Goal: Book appointment/travel/reservation

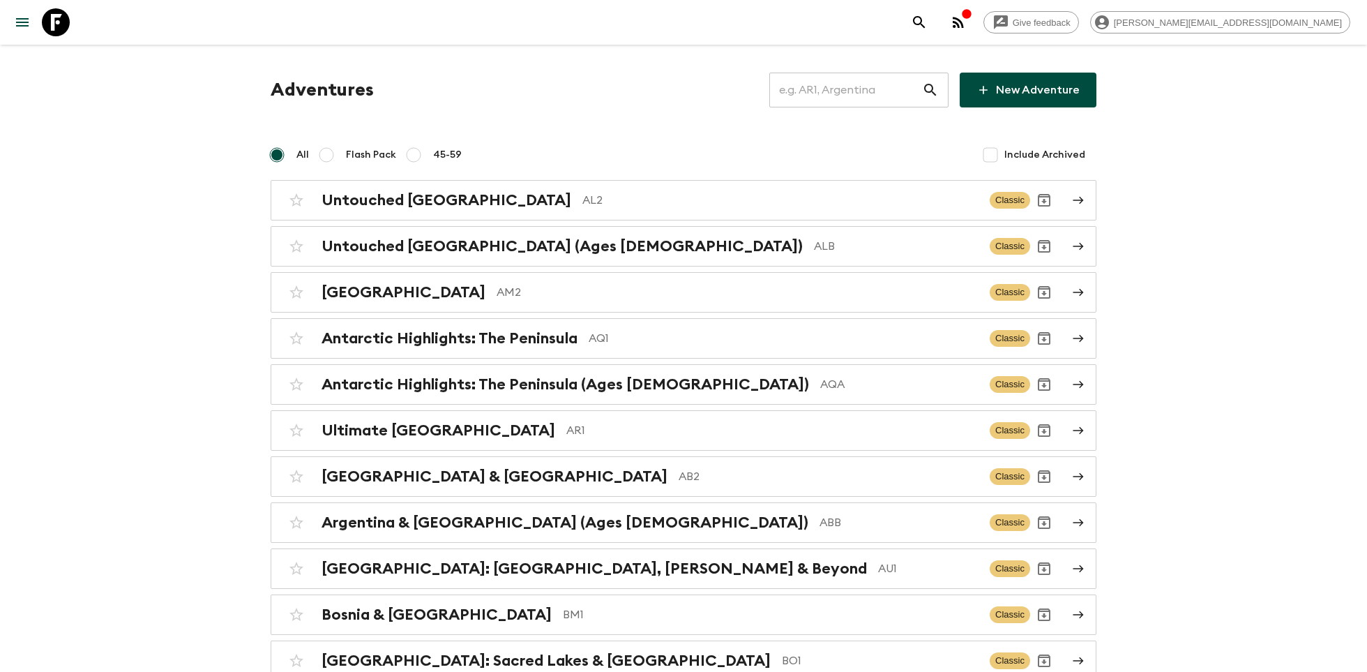
click at [813, 93] on input "text" at bounding box center [845, 89] width 153 height 39
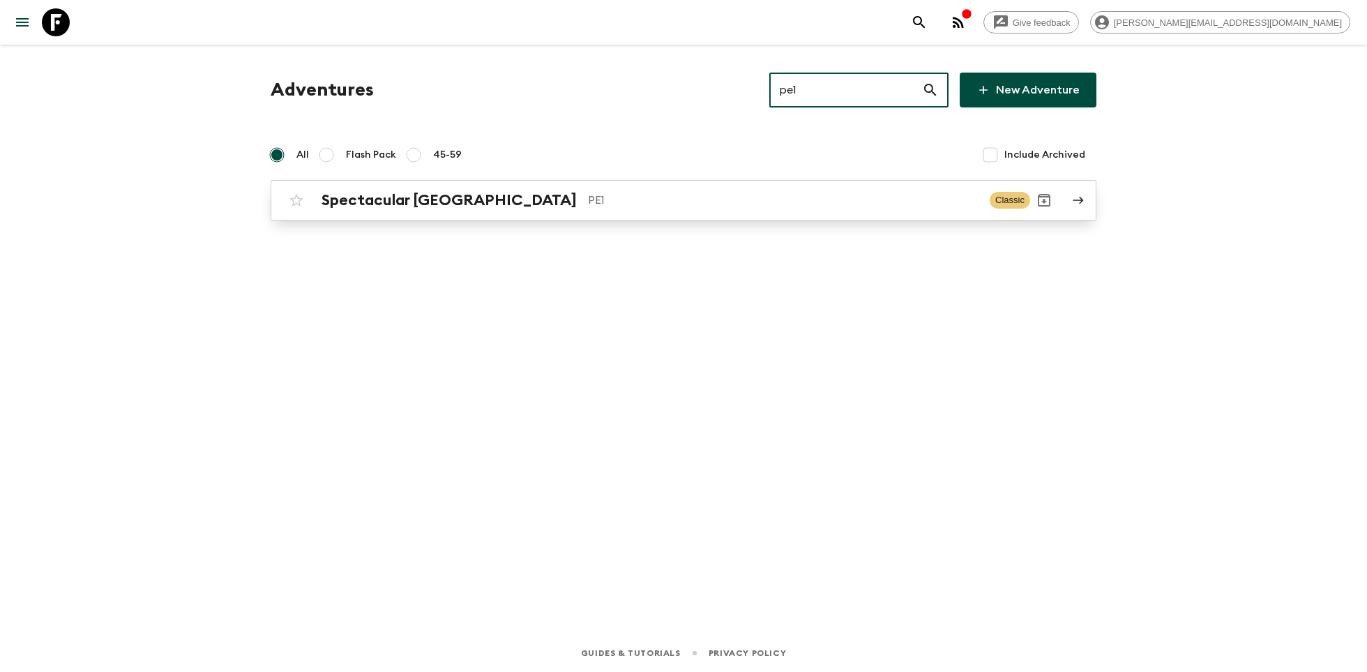
type input "pe1"
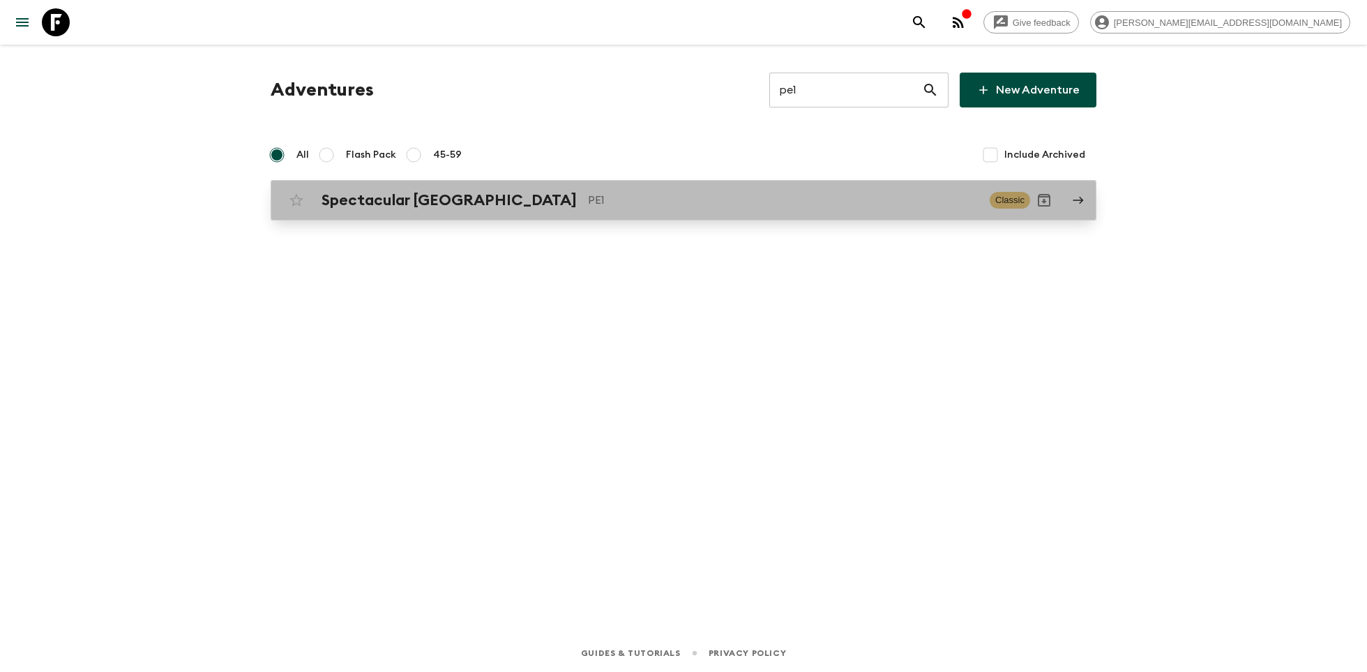
click at [605, 202] on p "PE1" at bounding box center [783, 200] width 391 height 17
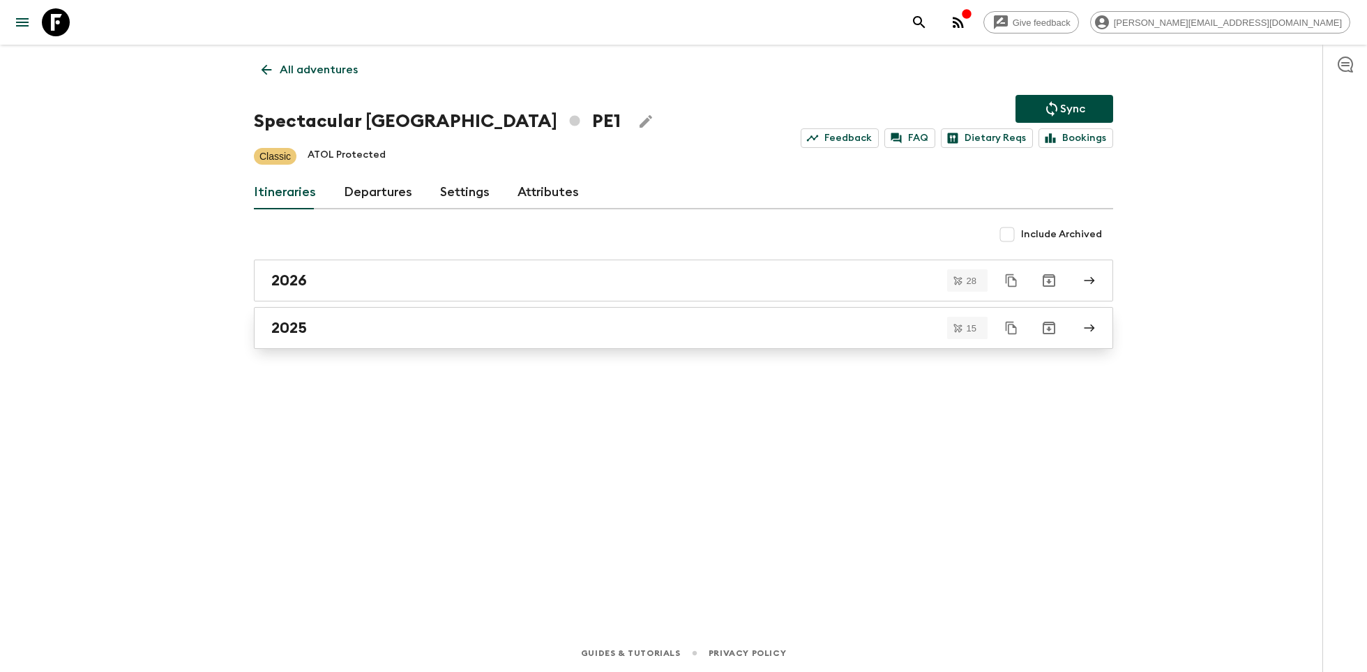
click at [366, 347] on link "2025" at bounding box center [683, 328] width 859 height 42
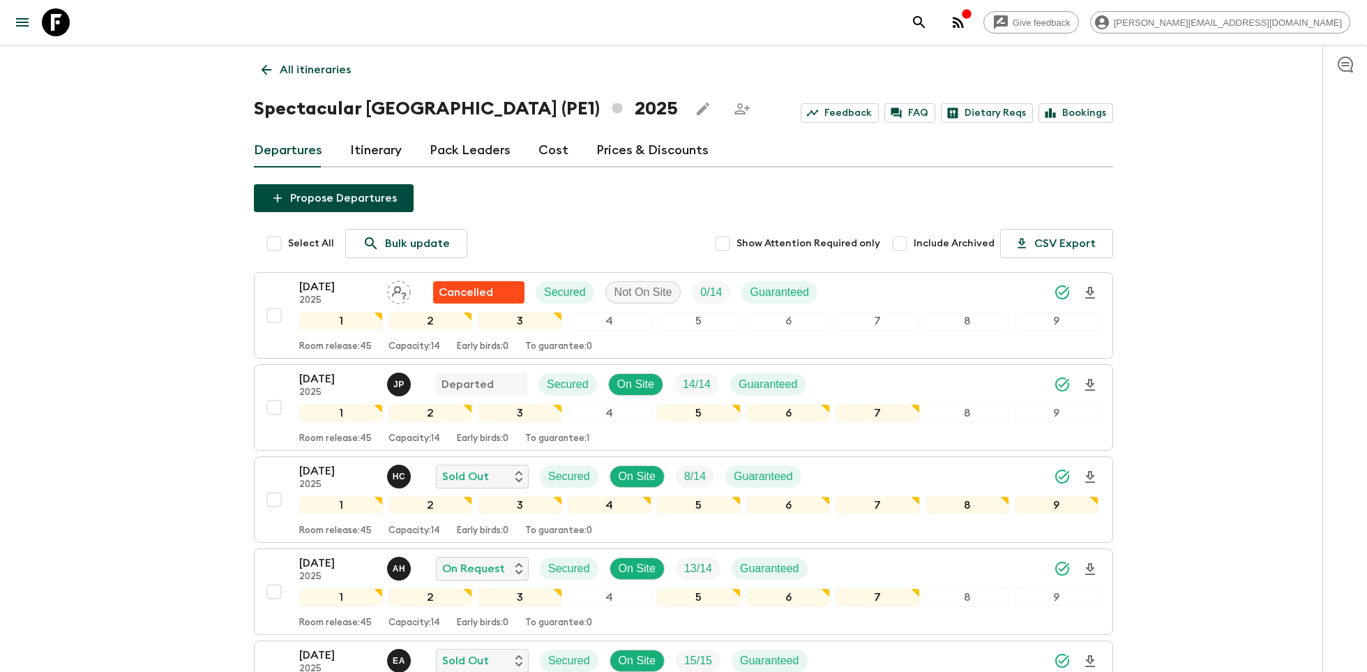
click at [40, 27] on link at bounding box center [55, 22] width 39 height 39
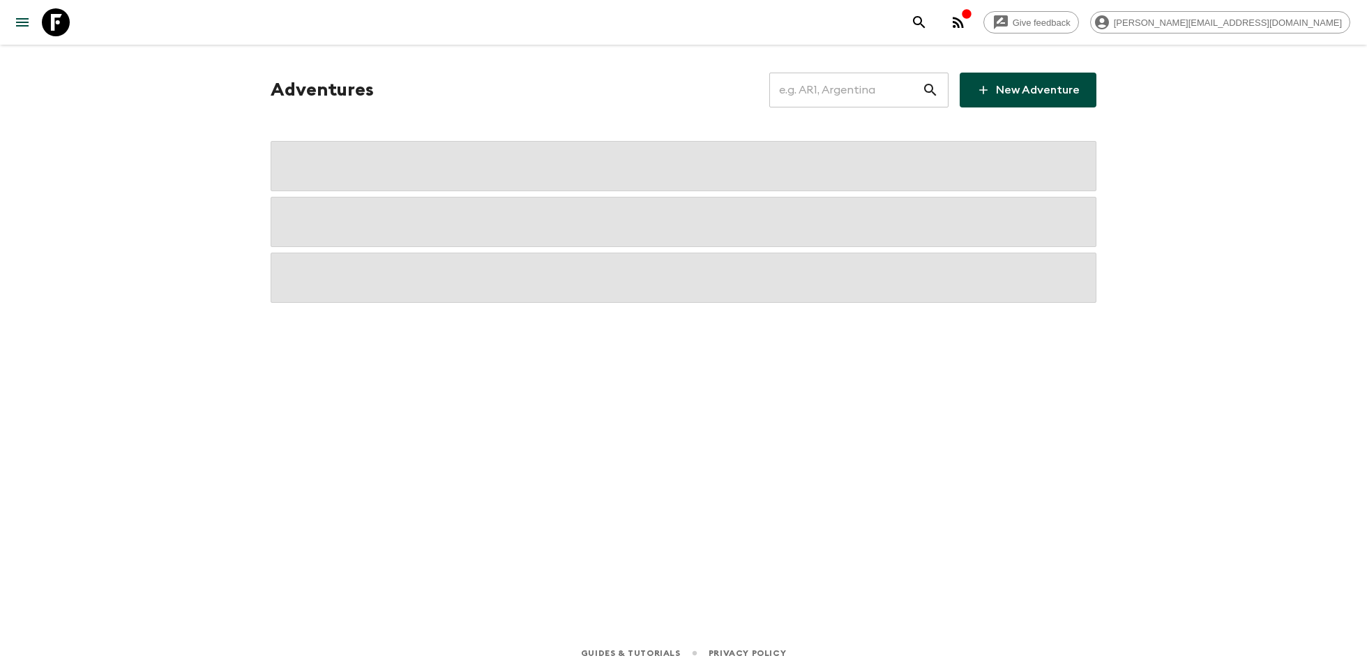
click at [845, 94] on input "text" at bounding box center [845, 89] width 153 height 39
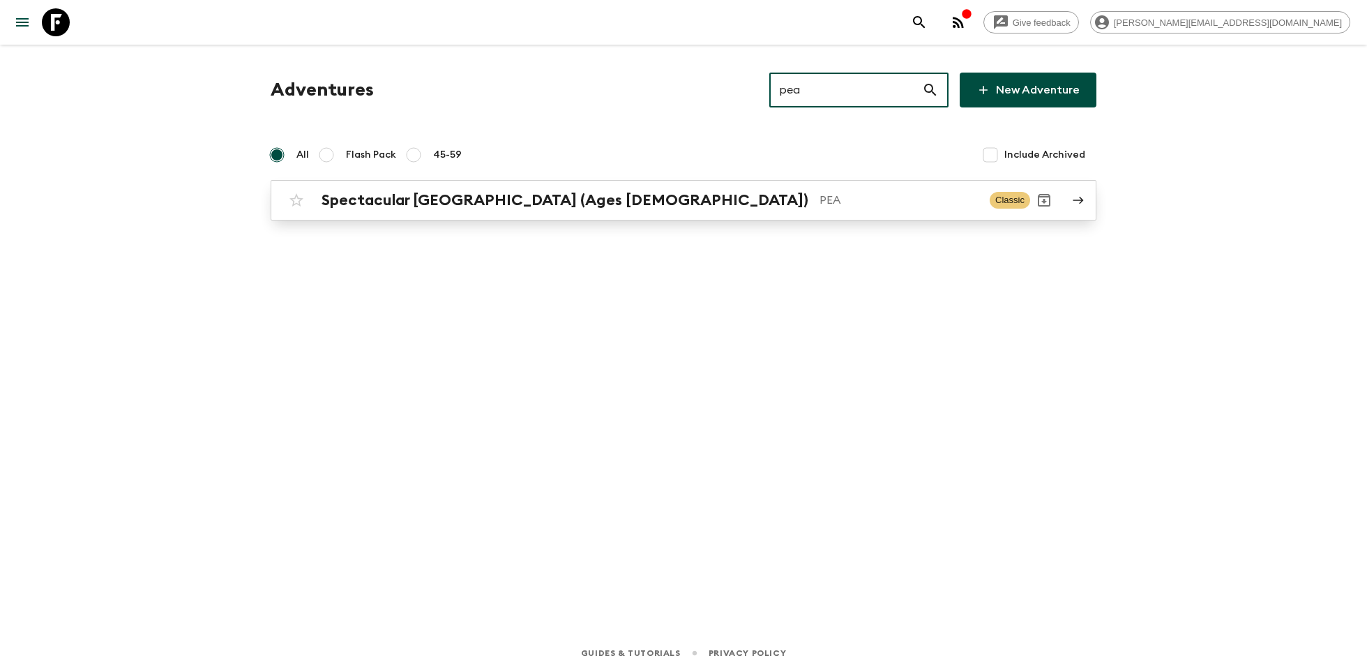
type input "pea"
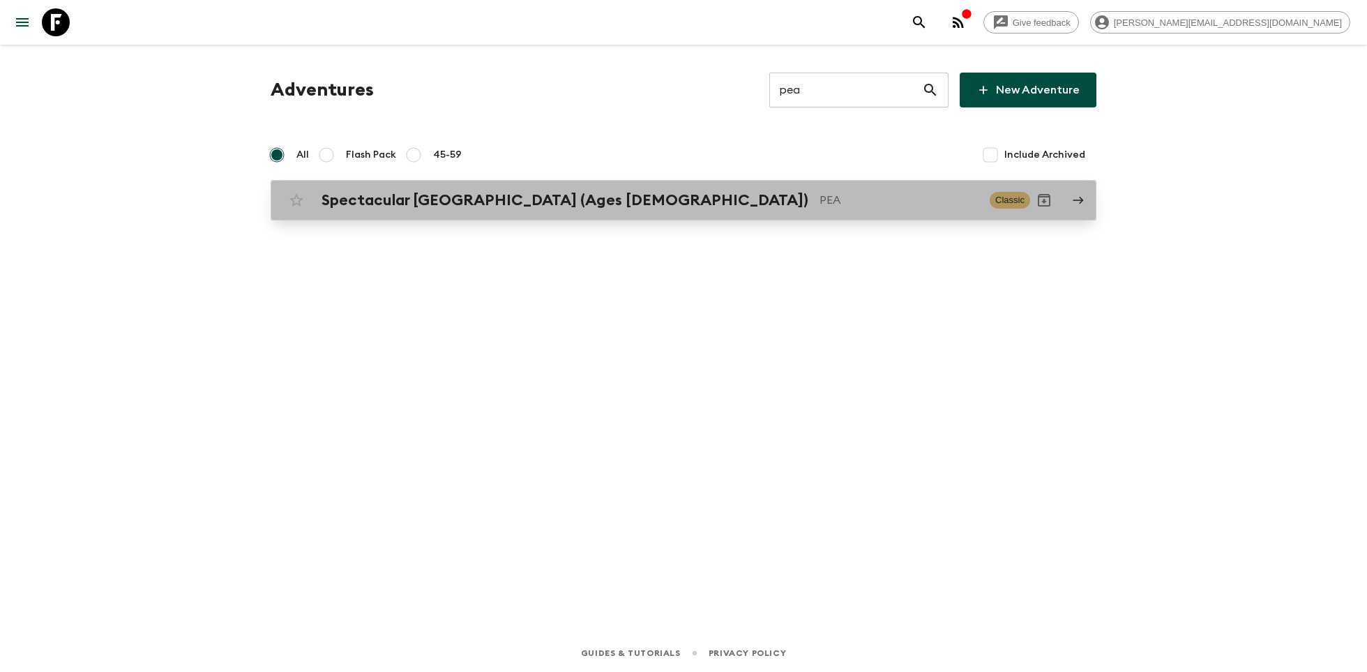
click at [649, 187] on div "Spectacular Peru (Ages [DEMOGRAPHIC_DATA]) PEA Classic" at bounding box center [656, 200] width 748 height 28
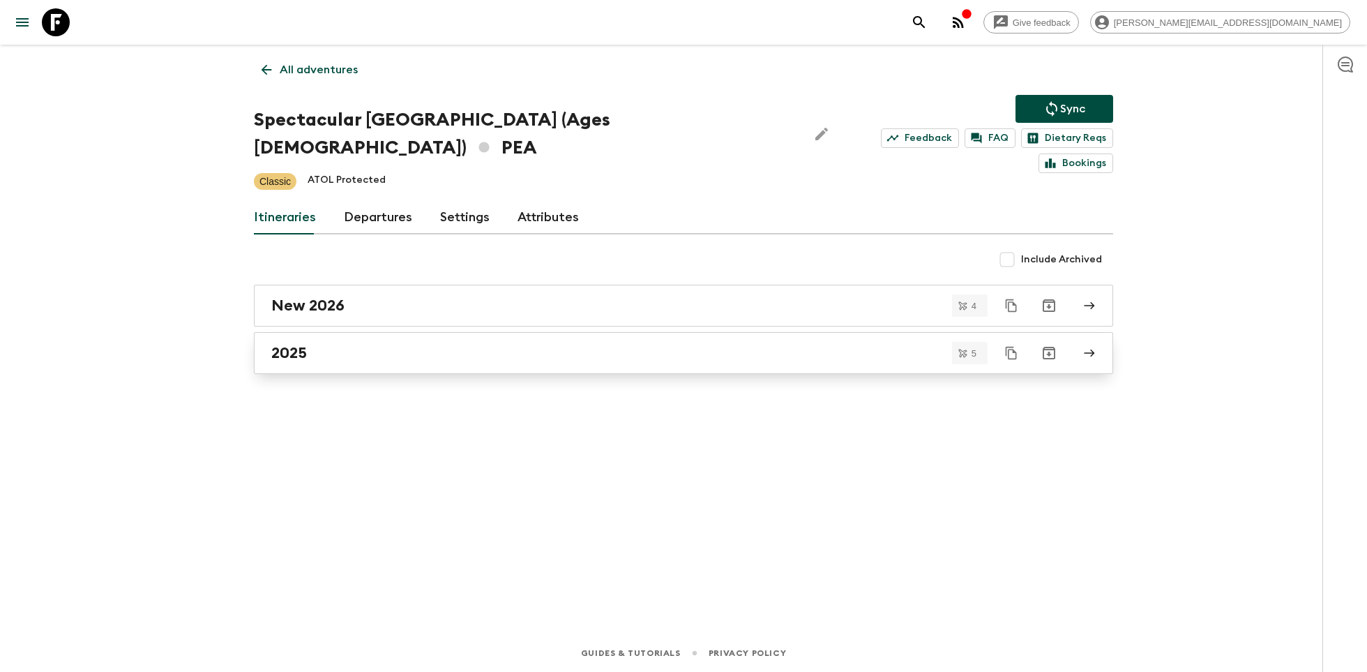
click at [328, 332] on link "2025" at bounding box center [683, 353] width 859 height 42
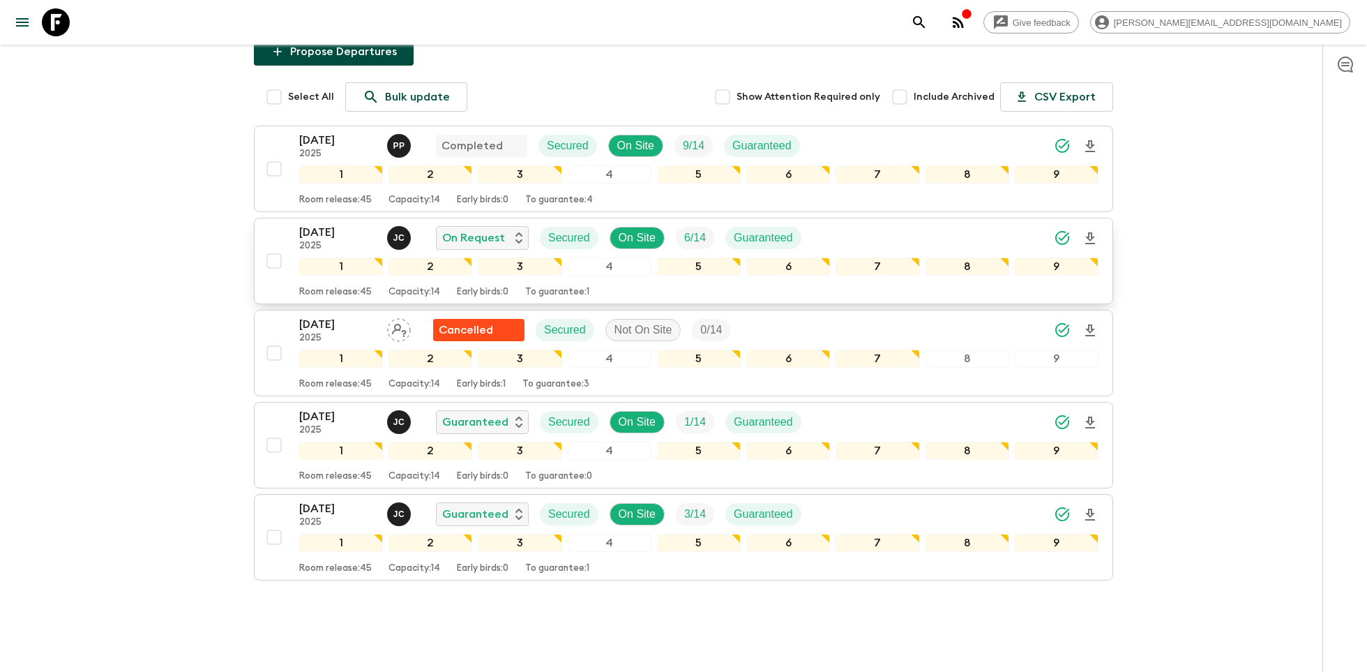
scroll to position [176, 0]
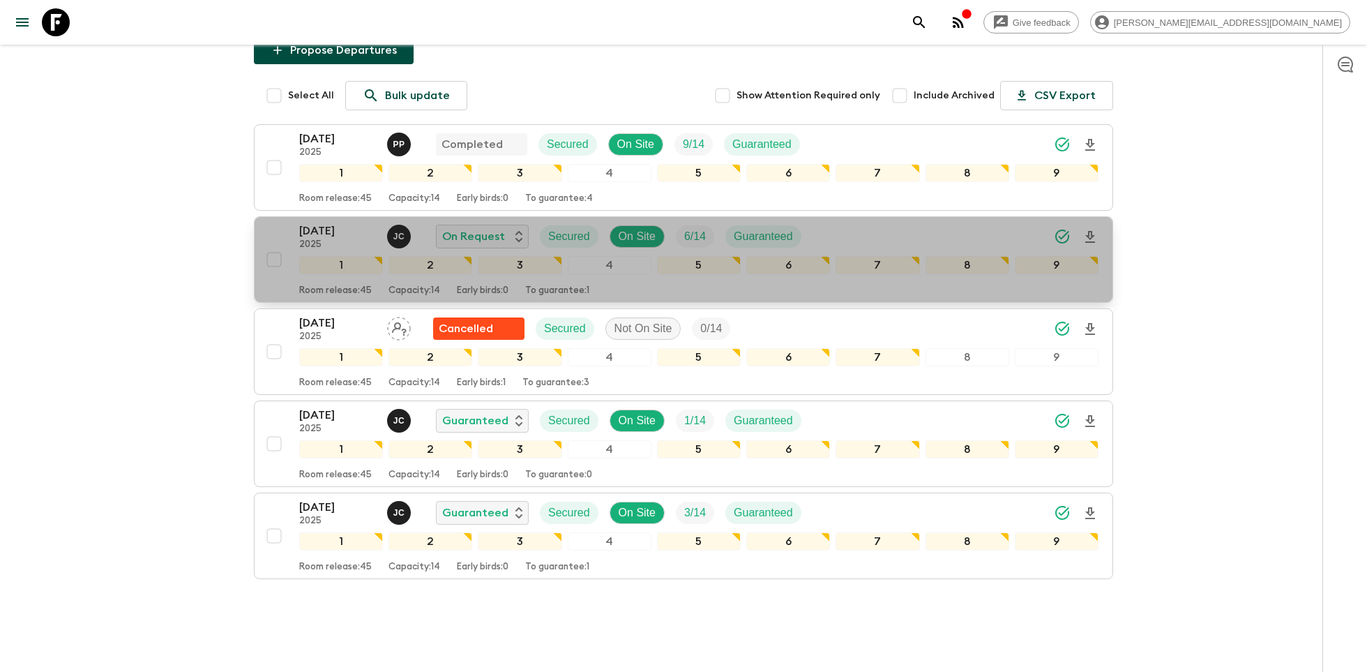
click at [331, 222] on p "[DATE]" at bounding box center [337, 230] width 77 height 17
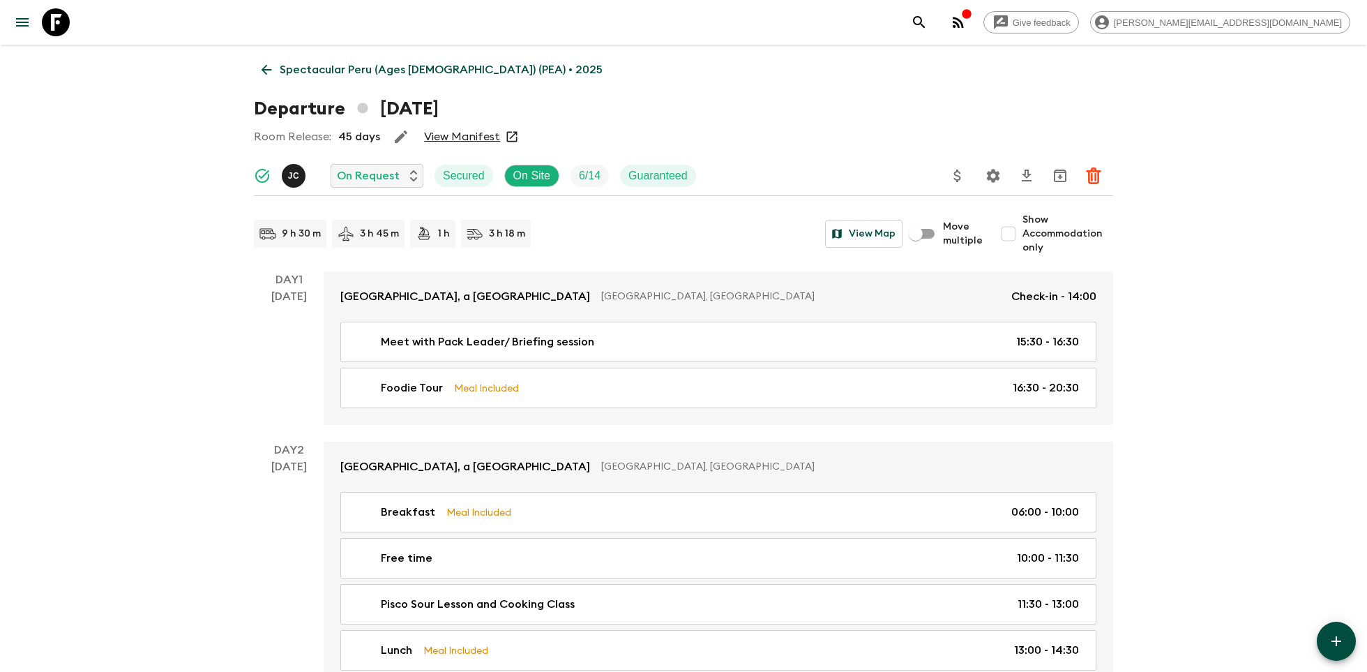
click at [1011, 234] on input "Show Accommodation only" at bounding box center [1009, 234] width 28 height 28
checkbox input "true"
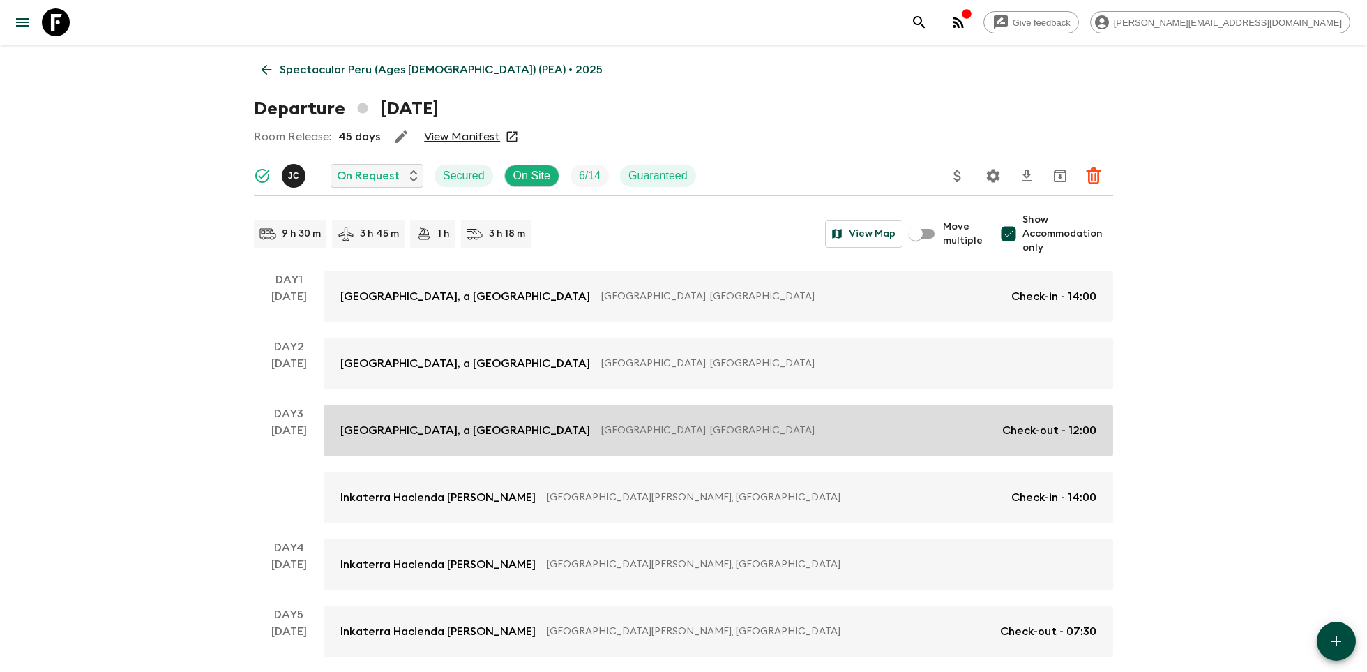
scroll to position [463, 0]
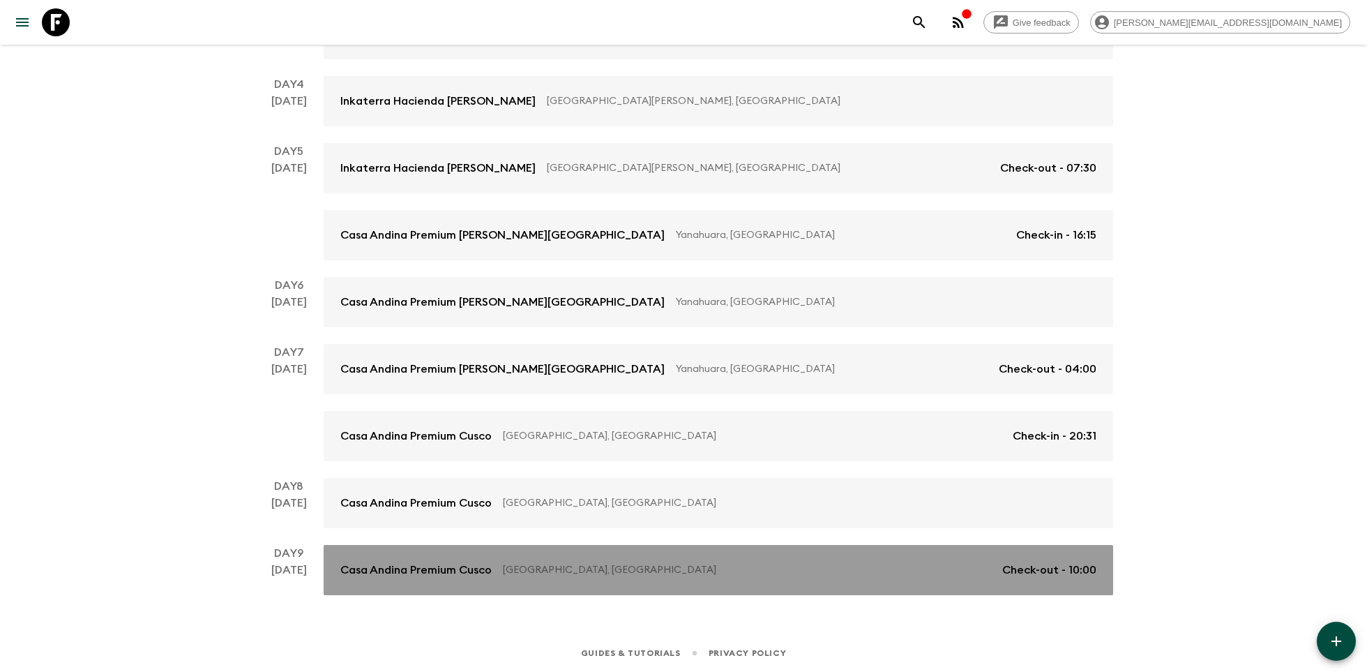
click at [418, 563] on p "Casa Andina Premium Cusco" at bounding box center [415, 569] width 151 height 17
